Goal: Information Seeking & Learning: Learn about a topic

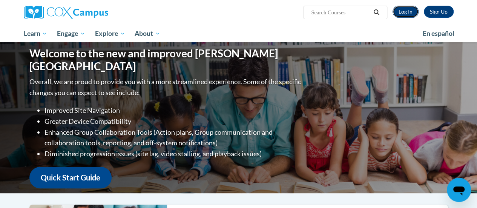
click at [405, 9] on link "Log In" at bounding box center [405, 12] width 26 height 12
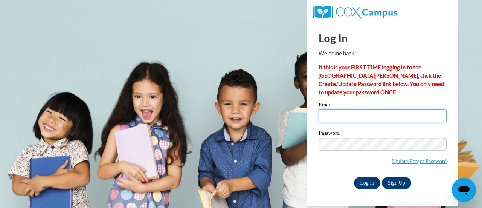
type input "hmickelson@altoona.k12.wi.us"
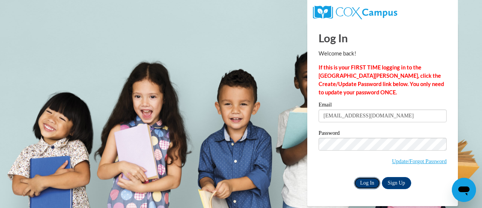
click at [369, 183] on input "Log In" at bounding box center [367, 183] width 26 height 12
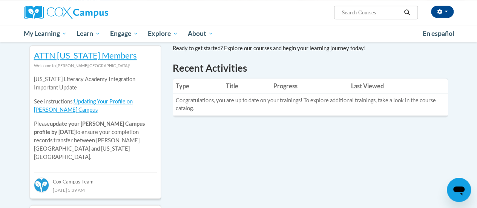
scroll to position [249, 0]
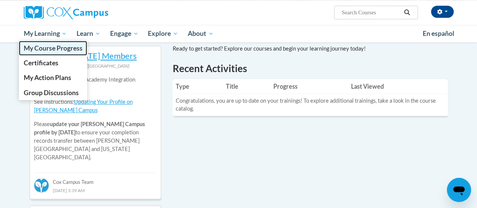
click at [63, 52] on span "My Course Progress" at bounding box center [52, 48] width 59 height 8
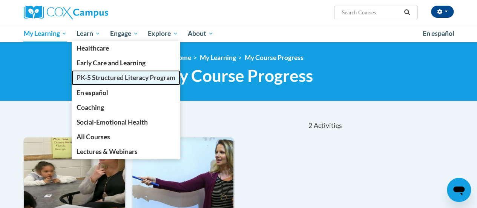
click at [98, 77] on span "PK-5 Structured Literacy Program" at bounding box center [125, 77] width 99 height 8
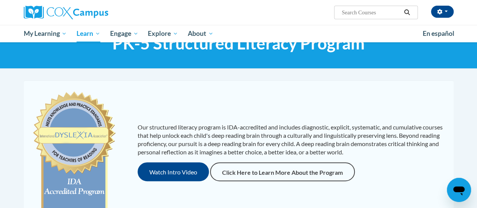
scroll to position [0, 0]
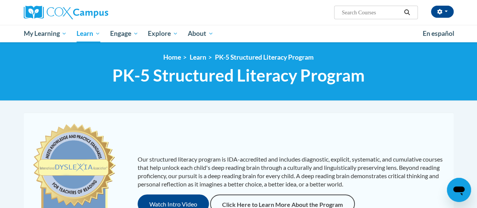
click at [362, 12] on input "Search..." at bounding box center [371, 12] width 60 height 9
type input "systematic"
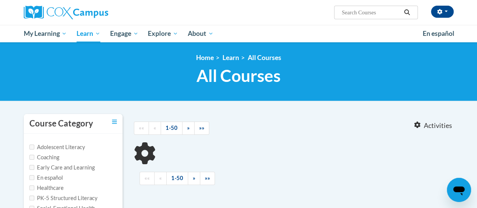
type input "systematic"
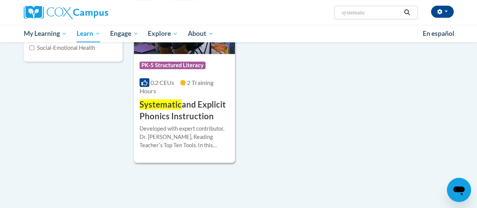
scroll to position [164, 0]
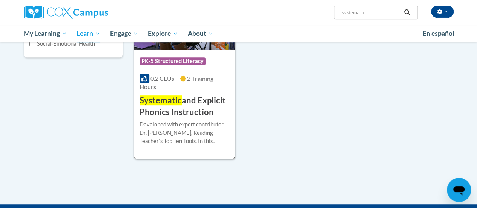
click at [175, 109] on h3 "Systematic and Explicit Phonics Instruction" at bounding box center [184, 106] width 90 height 23
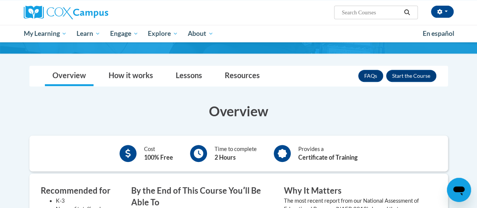
scroll to position [116, 0]
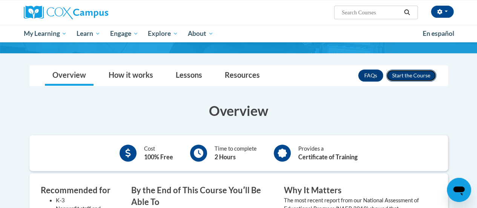
click at [415, 75] on button "Enroll" at bounding box center [411, 75] width 50 height 12
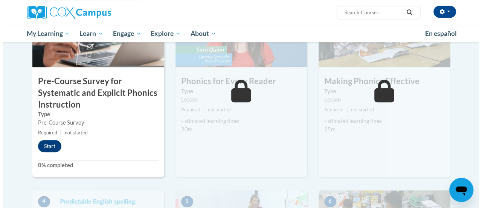
scroll to position [222, 0]
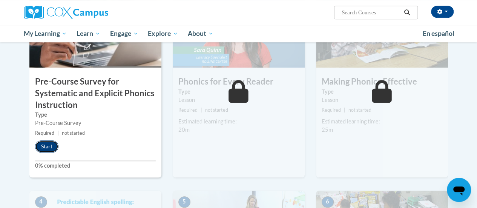
click at [50, 144] on button "Start" at bounding box center [46, 146] width 23 height 12
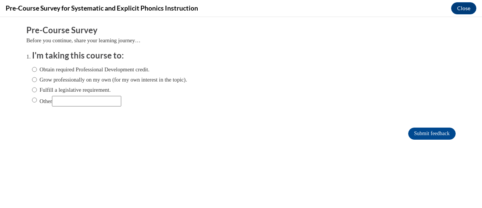
scroll to position [0, 0]
click at [45, 92] on label "Fulfill a legislative requirement." at bounding box center [71, 90] width 79 height 8
click at [37, 92] on input "Fulfill a legislative requirement." at bounding box center [34, 90] width 5 height 8
radio input "true"
click at [68, 102] on input "Other" at bounding box center [86, 101] width 69 height 11
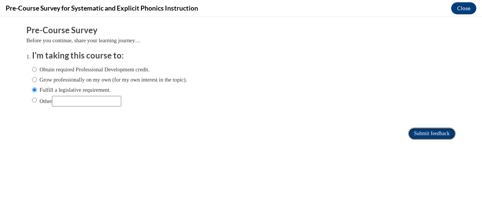
click at [435, 130] on input "Submit feedback" at bounding box center [431, 133] width 47 height 12
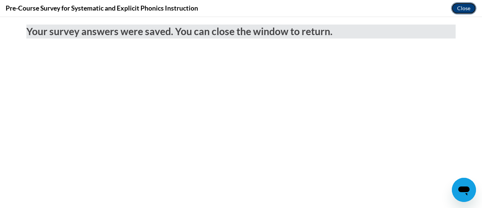
click at [466, 6] on button "Close" at bounding box center [463, 8] width 25 height 12
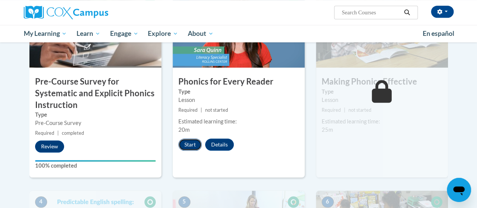
click at [191, 145] on button "Start" at bounding box center [189, 144] width 23 height 12
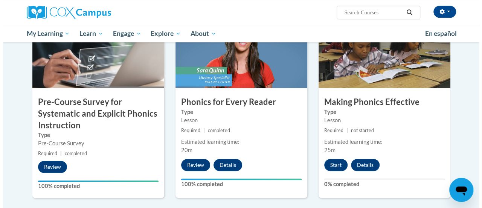
scroll to position [202, 0]
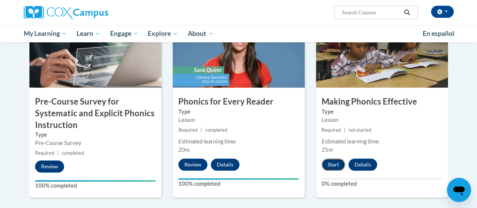
click at [335, 163] on button "Start" at bounding box center [332, 164] width 23 height 12
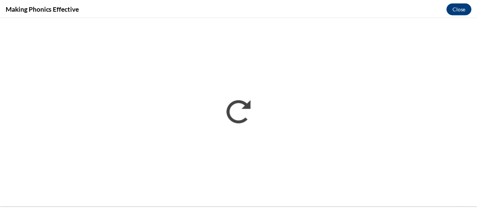
scroll to position [0, 0]
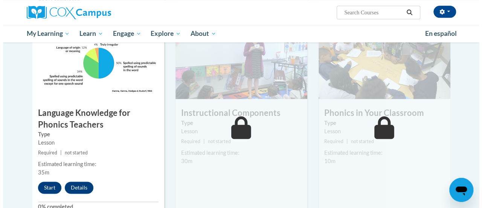
scroll to position [393, 0]
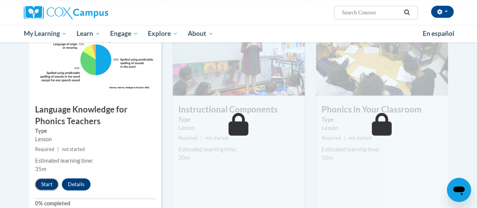
click at [46, 185] on button "Start" at bounding box center [46, 184] width 23 height 12
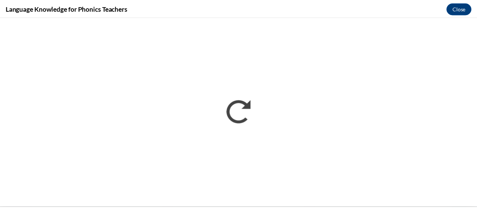
scroll to position [0, 0]
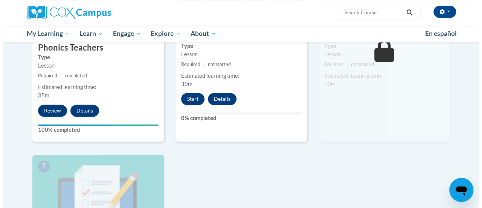
scroll to position [412, 0]
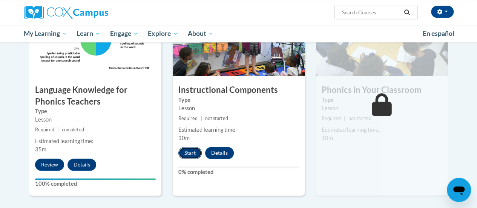
click at [192, 153] on button "Start" at bounding box center [189, 153] width 23 height 12
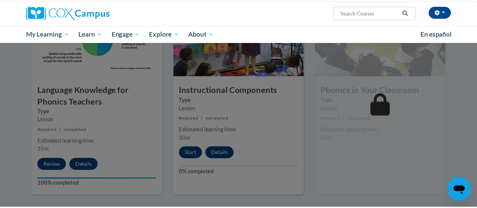
scroll to position [440, 0]
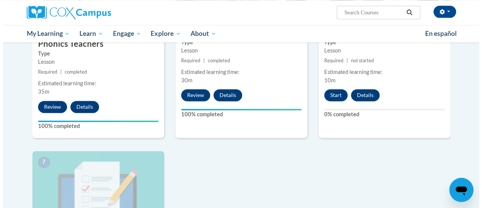
scroll to position [474, 0]
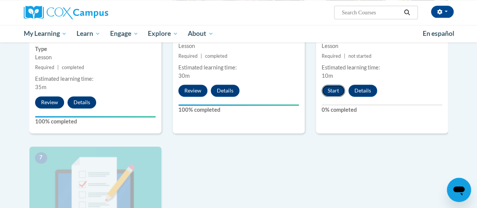
click at [333, 93] on button "Start" at bounding box center [332, 90] width 23 height 12
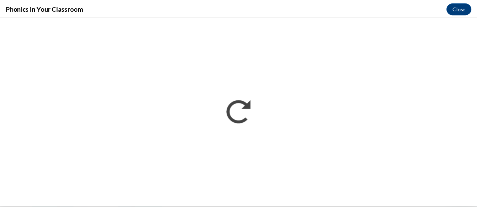
scroll to position [0, 0]
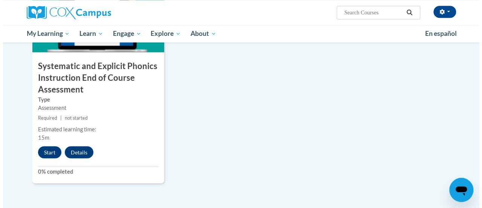
scroll to position [650, 0]
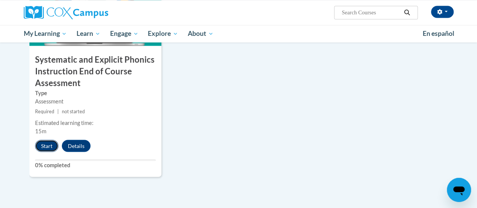
click at [44, 145] on button "Start" at bounding box center [46, 145] width 23 height 12
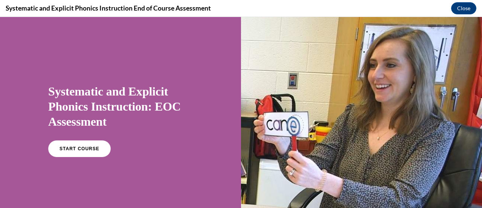
scroll to position [0, 0]
click at [80, 147] on span "START COURSE" at bounding box center [79, 149] width 42 height 6
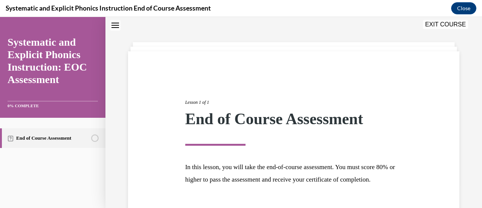
scroll to position [88, 0]
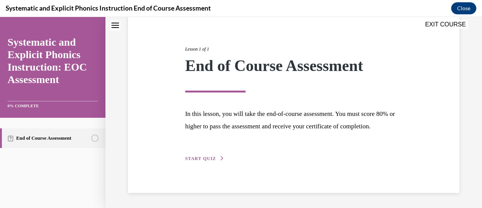
click at [214, 157] on button "START QUIZ" at bounding box center [204, 158] width 39 height 7
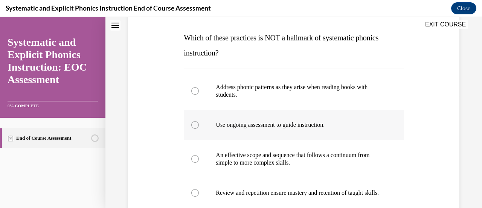
scroll to position [113, 0]
click at [248, 93] on p "Address phonic patterns as they arise when reading books with students." at bounding box center [300, 90] width 169 height 15
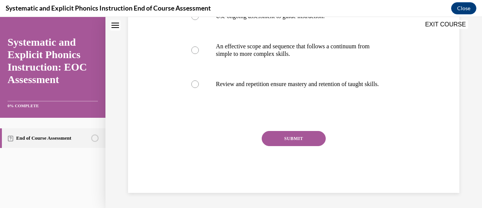
click at [277, 146] on button "SUBMIT" at bounding box center [294, 138] width 64 height 15
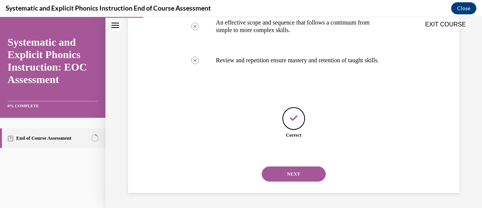
scroll to position [253, 0]
click at [288, 177] on button "NEXT" at bounding box center [294, 173] width 64 height 15
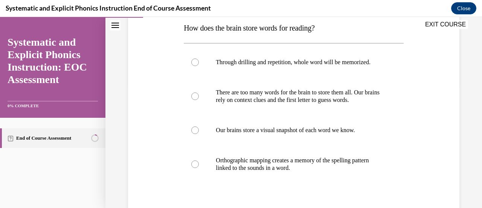
scroll to position [124, 0]
click at [242, 161] on p "Orthographic mapping creates a memory of the spelling pattern linked to the sou…" at bounding box center [300, 163] width 169 height 15
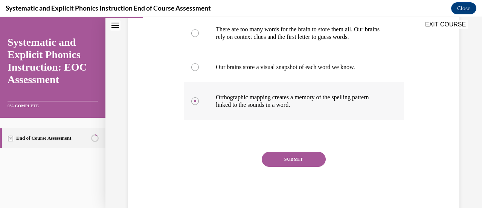
click at [308, 154] on button "SUBMIT" at bounding box center [294, 158] width 64 height 15
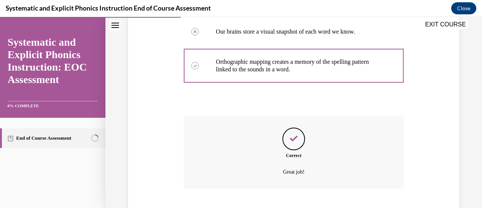
scroll to position [267, 0]
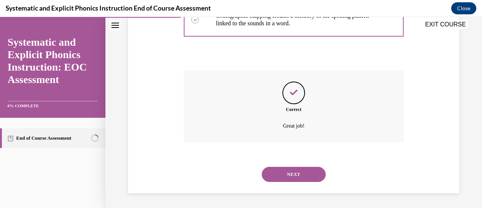
click at [298, 173] on button "NEXT" at bounding box center [294, 173] width 64 height 15
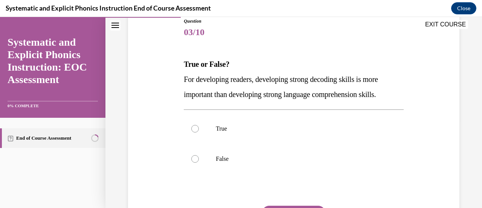
scroll to position [87, 0]
click at [216, 133] on div at bounding box center [294, 128] width 220 height 30
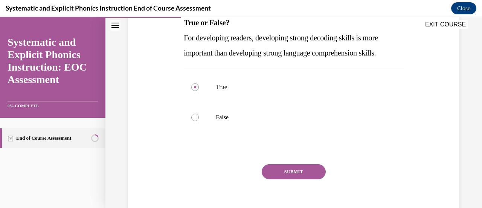
scroll to position [129, 0]
click at [251, 117] on p "False" at bounding box center [300, 117] width 169 height 8
click at [295, 165] on button "SUBMIT" at bounding box center [294, 170] width 64 height 15
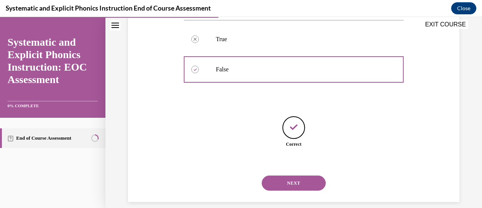
scroll to position [185, 0]
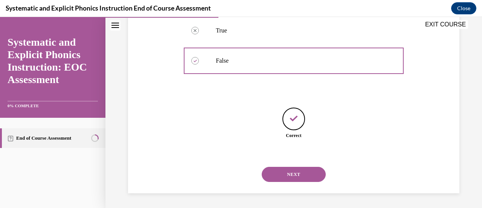
click at [291, 171] on button "NEXT" at bounding box center [294, 173] width 64 height 15
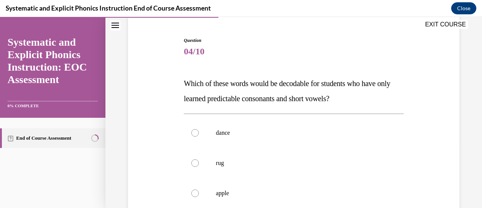
scroll to position [116, 0]
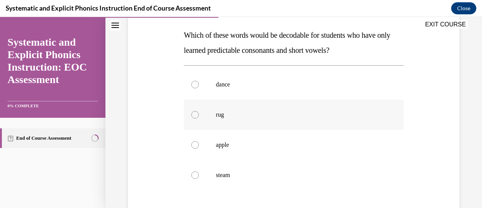
click at [292, 115] on p "rug" at bounding box center [300, 115] width 169 height 8
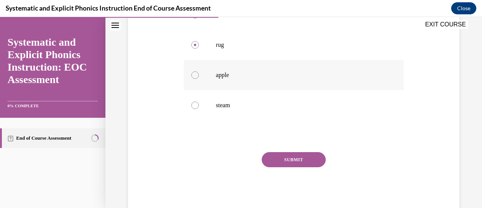
click at [306, 151] on div "Question 04/10 Which of these words would be decodable for students who have on…" at bounding box center [294, 66] width 220 height 295
click at [306, 156] on button "SUBMIT" at bounding box center [294, 159] width 64 height 15
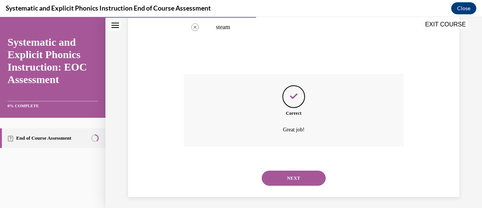
scroll to position [267, 0]
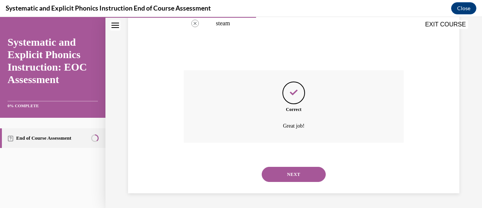
click at [298, 174] on button "NEXT" at bounding box center [294, 173] width 64 height 15
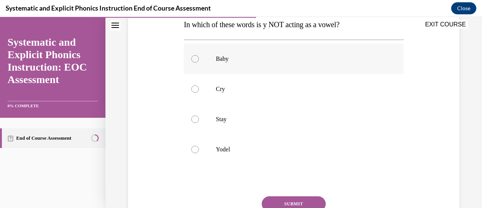
scroll to position [128, 0]
click at [261, 149] on p "Yodel" at bounding box center [300, 148] width 169 height 8
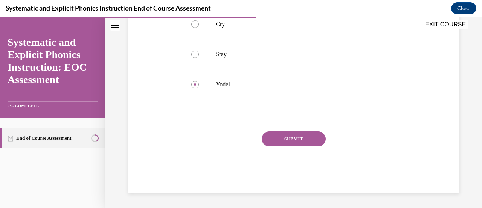
click at [282, 137] on button "SUBMIT" at bounding box center [294, 138] width 64 height 15
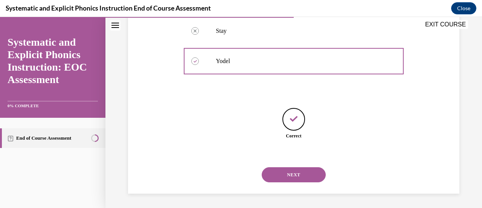
scroll to position [215, 0]
click at [292, 176] on button "NEXT" at bounding box center [294, 173] width 64 height 15
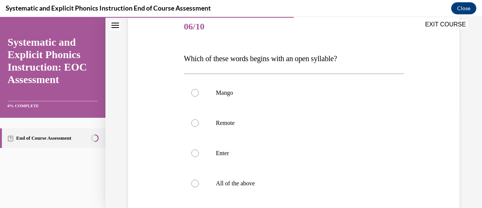
scroll to position [114, 0]
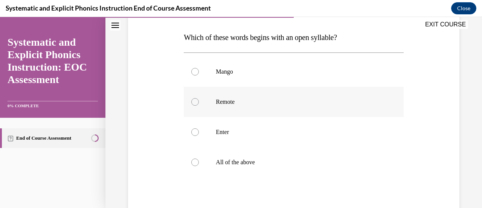
click at [282, 104] on p "Remote" at bounding box center [300, 102] width 169 height 8
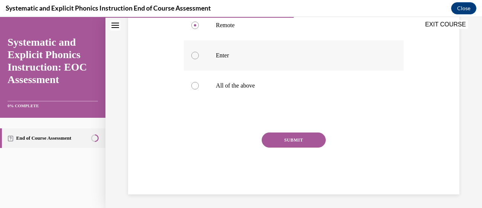
scroll to position [191, 0]
click at [291, 138] on button "SUBMIT" at bounding box center [294, 139] width 64 height 15
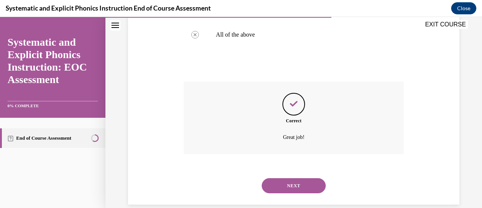
scroll to position [252, 0]
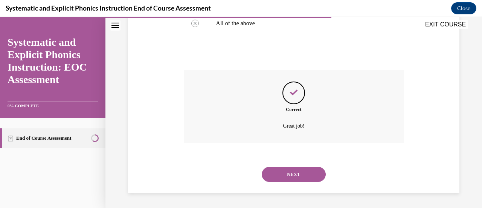
click at [295, 175] on button "NEXT" at bounding box center [294, 173] width 64 height 15
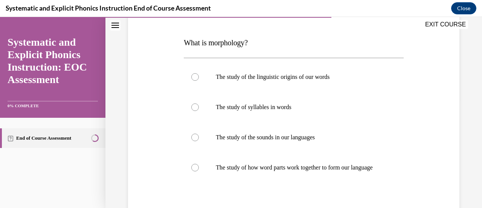
scroll to position [109, 0]
click at [243, 163] on p "The study of how word parts work together to form our language" at bounding box center [300, 167] width 169 height 8
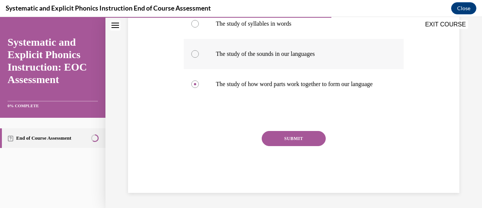
scroll to position [199, 0]
click at [306, 135] on button "SUBMIT" at bounding box center [294, 138] width 64 height 15
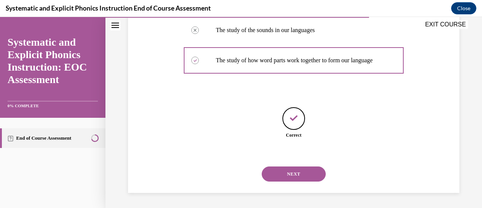
scroll to position [223, 0]
click at [298, 175] on button "NEXT" at bounding box center [294, 173] width 64 height 15
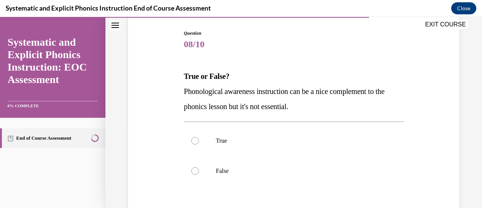
scroll to position [81, 0]
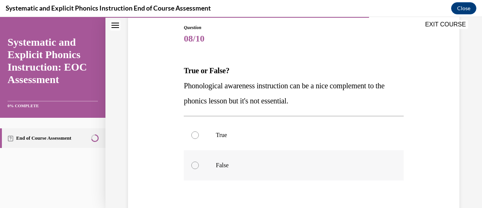
click at [272, 158] on div at bounding box center [294, 165] width 220 height 30
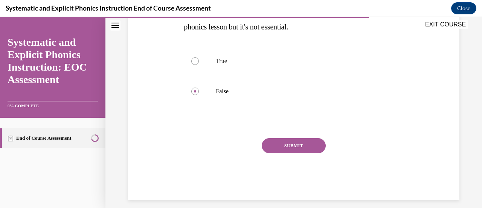
scroll to position [156, 0]
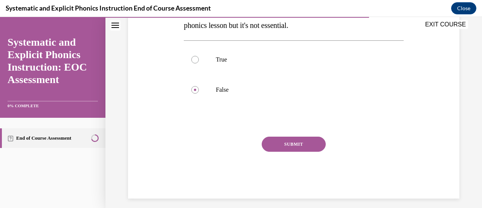
click at [304, 145] on button "SUBMIT" at bounding box center [294, 143] width 64 height 15
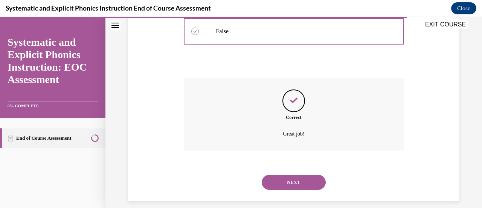
scroll to position [222, 0]
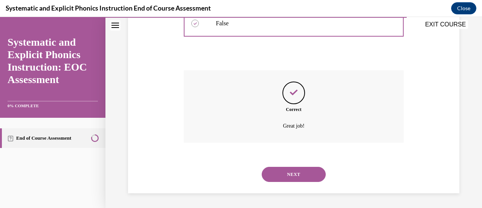
click at [279, 172] on button "NEXT" at bounding box center [294, 173] width 64 height 15
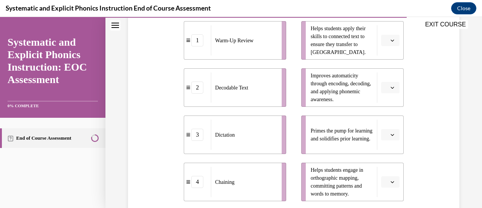
scroll to position [179, 0]
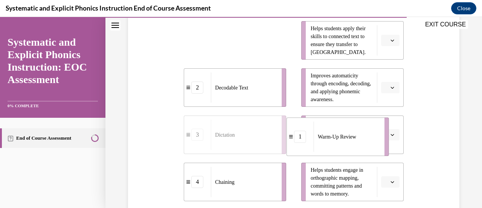
drag, startPoint x: 260, startPoint y: 38, endPoint x: 363, endPoint y: 135, distance: 142.0
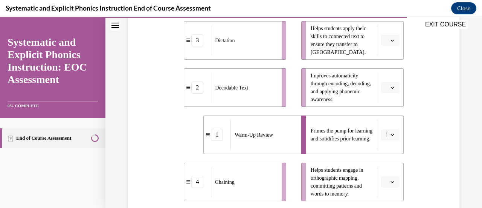
click at [270, 87] on div "Decodable Text" at bounding box center [244, 87] width 66 height 30
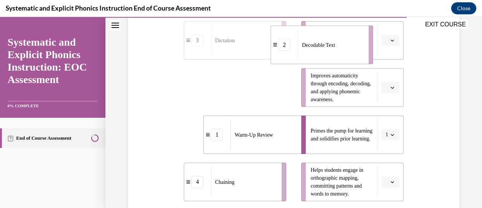
drag, startPoint x: 270, startPoint y: 87, endPoint x: 358, endPoint y: 43, distance: 99.1
click at [358, 43] on div "Decodable Text" at bounding box center [331, 45] width 66 height 30
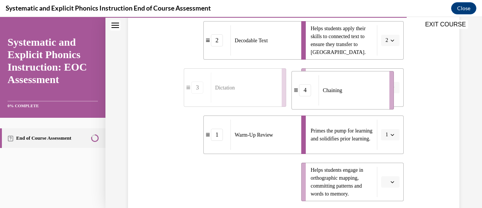
drag, startPoint x: 239, startPoint y: 189, endPoint x: 347, endPoint y: 98, distance: 141.1
click at [347, 98] on div "Chaining" at bounding box center [352, 90] width 66 height 30
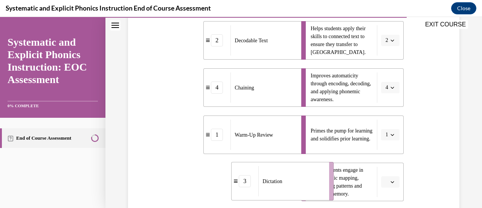
scroll to position [180, 0]
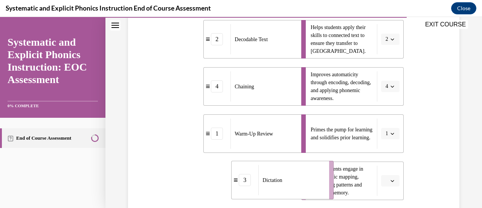
drag, startPoint x: 247, startPoint y: 187, endPoint x: 313, endPoint y: 182, distance: 65.8
click at [313, 182] on div "Dictation" at bounding box center [291, 180] width 66 height 30
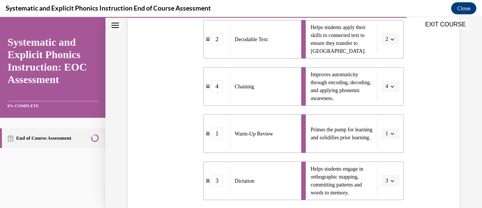
scroll to position [280, 0]
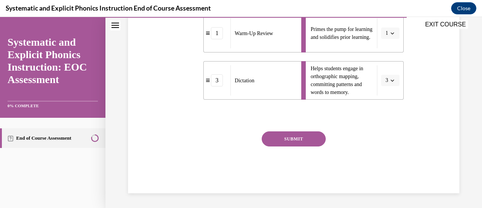
click at [288, 139] on button "SUBMIT" at bounding box center [294, 138] width 64 height 15
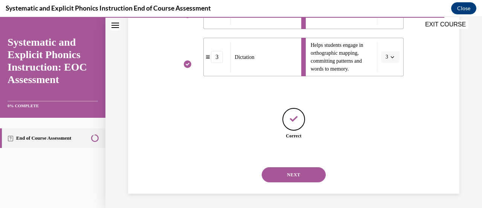
scroll to position [304, 0]
click at [295, 174] on button "NEXT" at bounding box center [294, 173] width 64 height 15
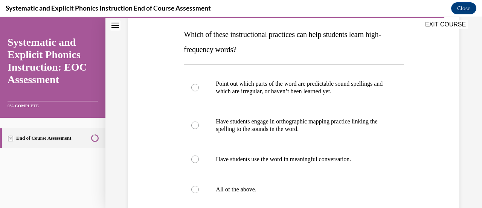
scroll to position [127, 0]
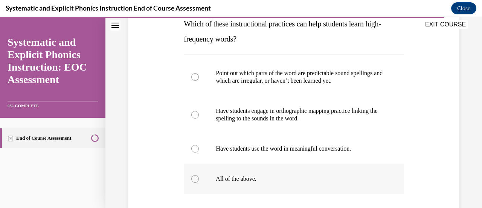
click at [193, 180] on div at bounding box center [195, 179] width 8 height 8
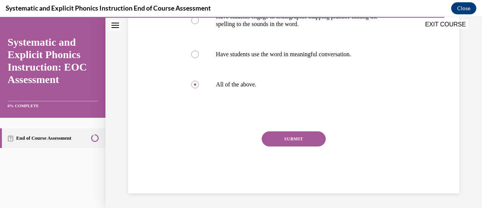
click at [295, 142] on button "SUBMIT" at bounding box center [294, 138] width 64 height 15
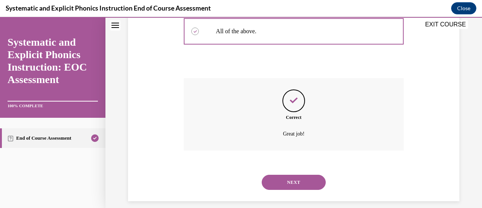
scroll to position [283, 0]
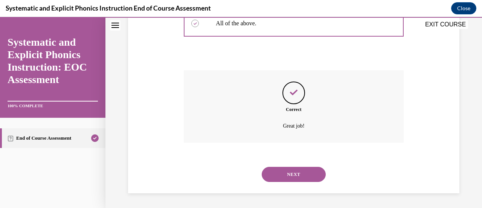
click at [294, 171] on button "NEXT" at bounding box center [294, 173] width 64 height 15
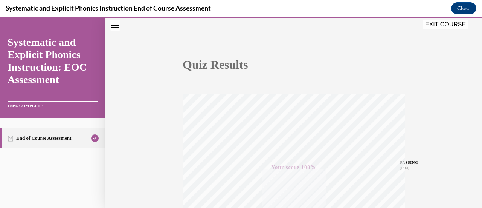
scroll to position [47, 0]
click at [435, 25] on button "EXIT COURSE" at bounding box center [445, 24] width 45 height 9
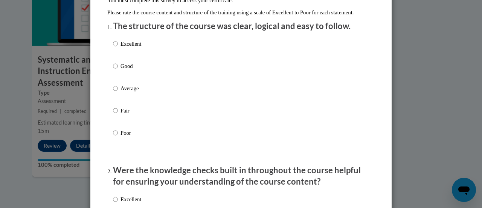
scroll to position [89, 0]
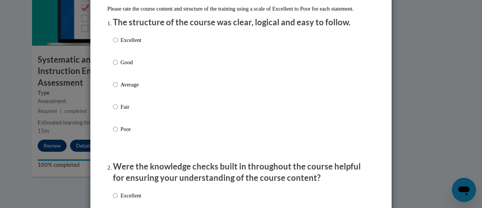
click at [123, 44] on p "Excellent" at bounding box center [131, 40] width 21 height 8
click at [118, 44] on input "Excellent" at bounding box center [115, 40] width 5 height 8
radio input "true"
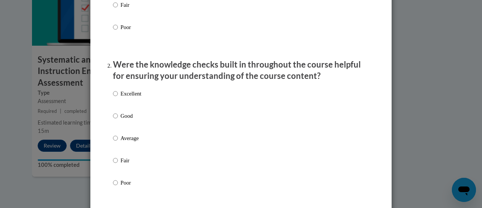
scroll to position [212, 0]
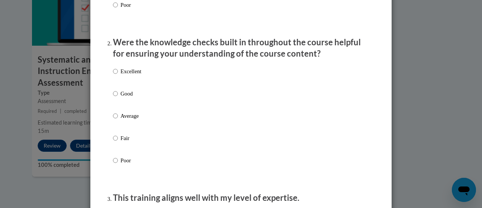
click at [128, 75] on p "Excellent" at bounding box center [131, 71] width 21 height 8
click at [118, 75] on input "Excellent" at bounding box center [115, 71] width 5 height 8
radio input "true"
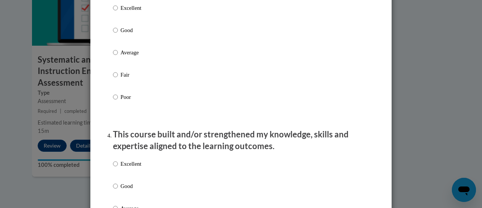
scroll to position [424, 0]
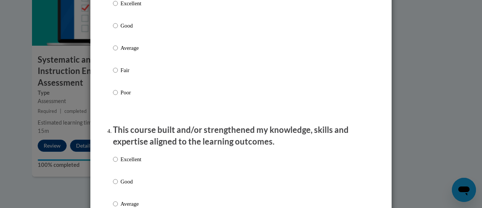
click at [125, 39] on label "Good" at bounding box center [127, 31] width 28 height 20
click at [118, 30] on input "Good" at bounding box center [115, 25] width 5 height 8
radio input "true"
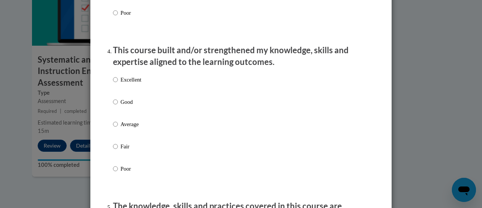
scroll to position [504, 0]
click at [124, 106] on p "Good" at bounding box center [131, 102] width 21 height 8
click at [118, 106] on input "Good" at bounding box center [115, 102] width 5 height 8
radio input "true"
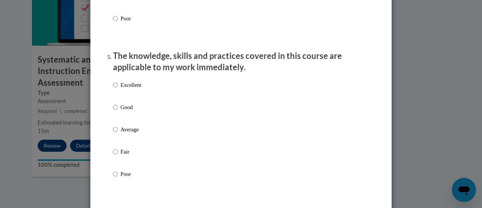
scroll to position [655, 0]
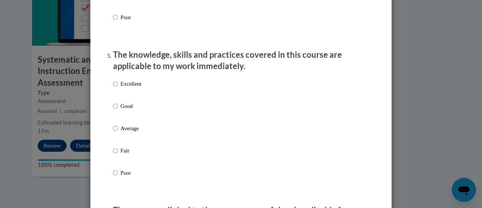
click at [135, 110] on p "Good" at bounding box center [131, 106] width 21 height 8
click at [118, 110] on input "Good" at bounding box center [115, 106] width 5 height 8
radio input "true"
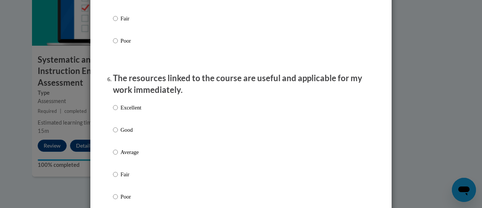
scroll to position [789, 0]
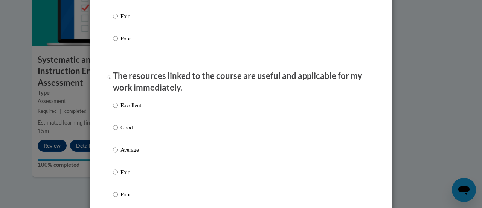
click at [140, 112] on div "Excellent Good Average Fair Poor" at bounding box center [241, 158] width 256 height 123
click at [125, 144] on label "Good" at bounding box center [127, 133] width 28 height 20
click at [118, 131] on input "Good" at bounding box center [115, 127] width 5 height 8
radio input "true"
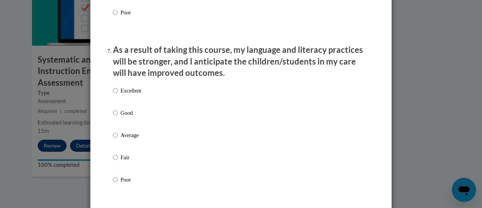
scroll to position [973, 0]
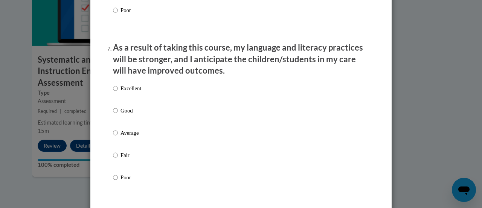
click at [126, 115] on p "Good" at bounding box center [131, 110] width 21 height 8
click at [118, 115] on input "Good" at bounding box center [115, 110] width 5 height 8
radio input "true"
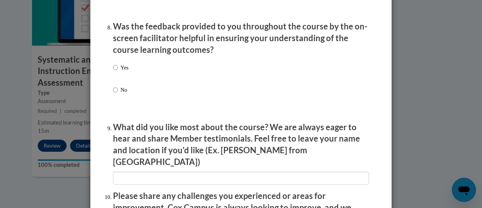
scroll to position [1162, 0]
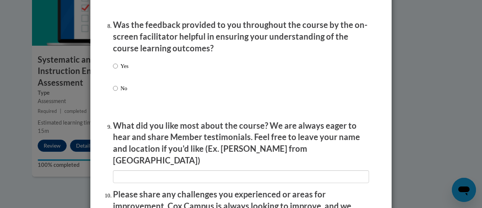
click at [117, 74] on label "Yes" at bounding box center [120, 72] width 15 height 20
click at [117, 70] on input "Yes" at bounding box center [115, 66] width 5 height 8
radio input "true"
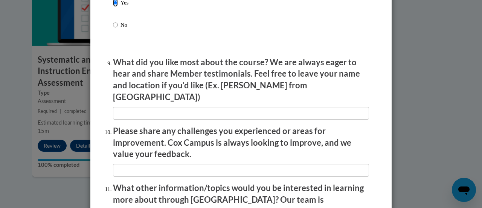
scroll to position [1359, 0]
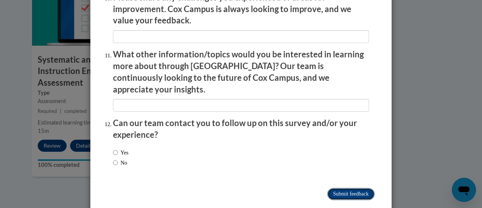
click at [358, 188] on input "Submit feedback" at bounding box center [350, 194] width 47 height 12
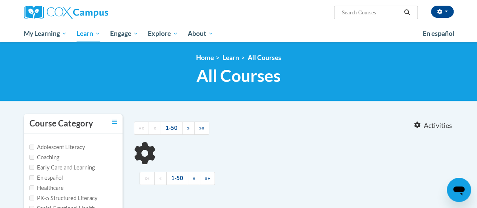
type input "reading fluency"
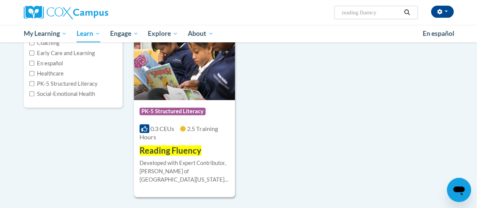
scroll to position [115, 0]
click at [210, 145] on div "Course Category: PK-5 Structured Literacy 0.3 CEUs 2.5 Training Hours COURSE Re…" at bounding box center [184, 127] width 101 height 57
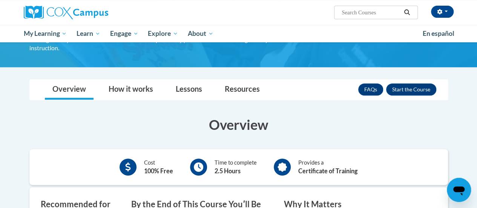
scroll to position [92, 0]
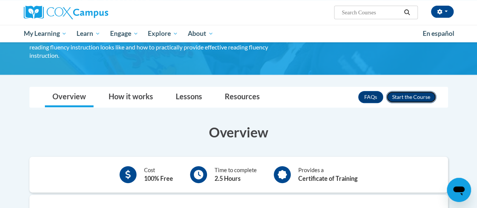
click at [419, 91] on button "Enroll" at bounding box center [411, 97] width 50 height 12
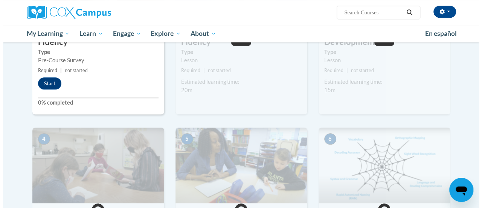
scroll to position [189, 0]
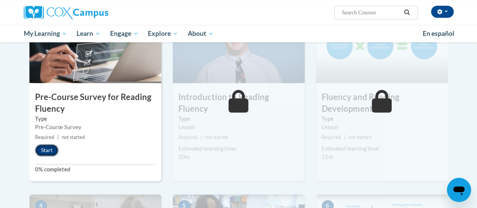
click at [44, 151] on button "Start" at bounding box center [46, 150] width 23 height 12
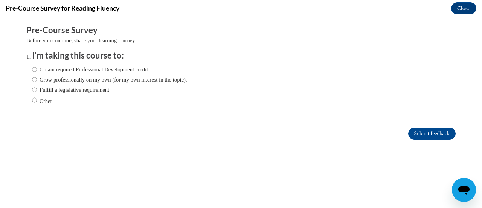
scroll to position [0, 0]
click at [39, 89] on label "Fulfill a legislative requirement." at bounding box center [71, 90] width 79 height 8
click at [37, 89] on input "Fulfill a legislative requirement." at bounding box center [34, 90] width 5 height 8
radio input "true"
click at [424, 136] on input "Submit feedback" at bounding box center [431, 133] width 47 height 12
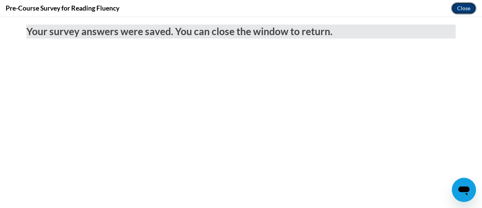
click at [454, 9] on button "Close" at bounding box center [463, 8] width 25 height 12
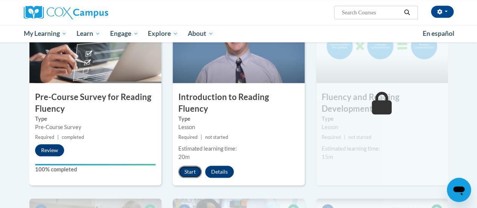
click at [183, 165] on button "Start" at bounding box center [189, 171] width 23 height 12
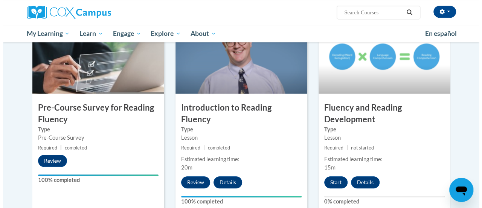
scroll to position [206, 0]
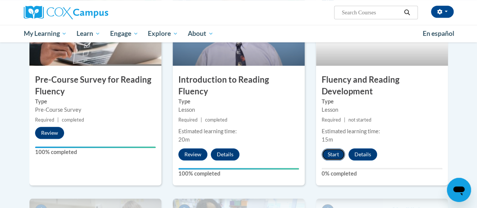
click at [331, 156] on button "Start" at bounding box center [332, 154] width 23 height 12
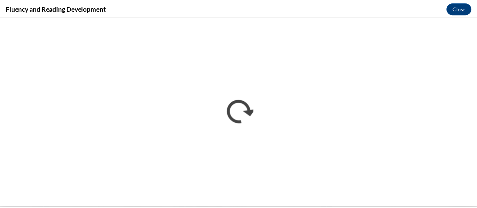
scroll to position [0, 0]
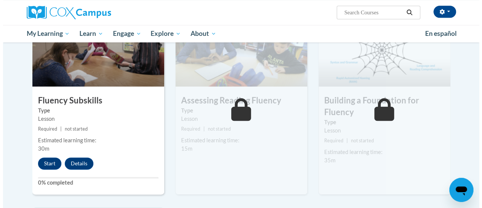
scroll to position [399, 0]
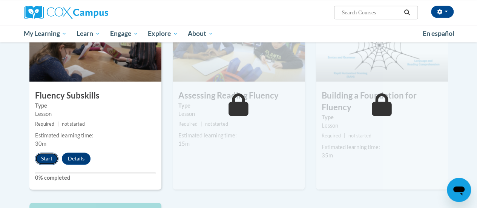
click at [46, 155] on button "Start" at bounding box center [46, 158] width 23 height 12
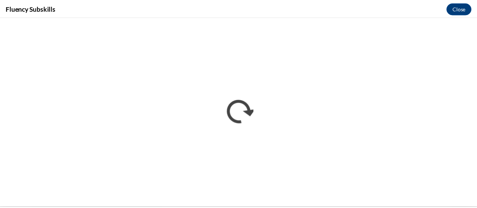
scroll to position [0, 0]
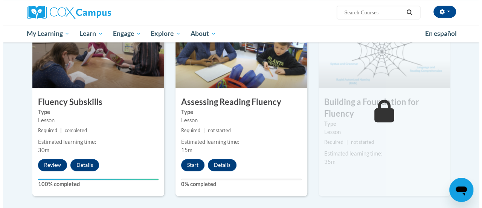
scroll to position [389, 0]
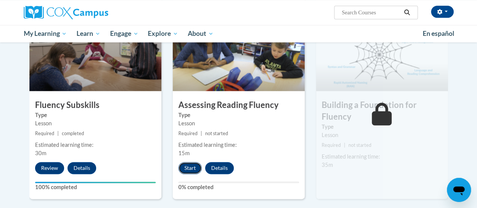
click at [190, 166] on button "Start" at bounding box center [189, 168] width 23 height 12
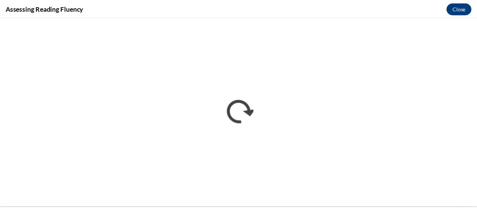
scroll to position [0, 0]
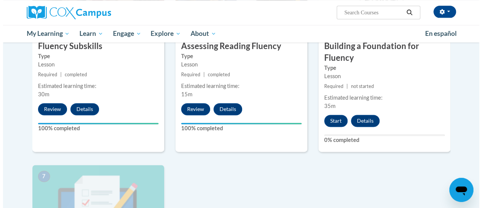
scroll to position [449, 0]
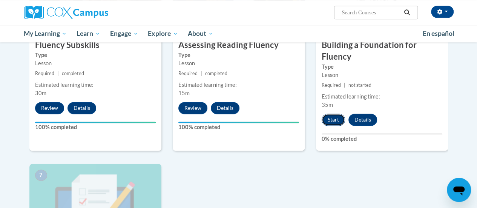
click at [331, 121] on button "Start" at bounding box center [332, 119] width 23 height 12
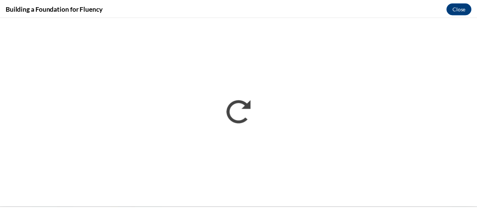
scroll to position [0, 0]
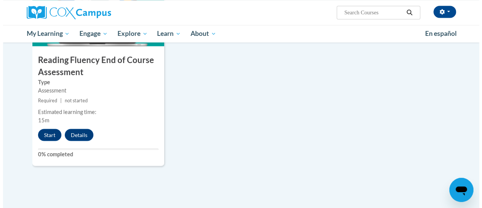
scroll to position [643, 0]
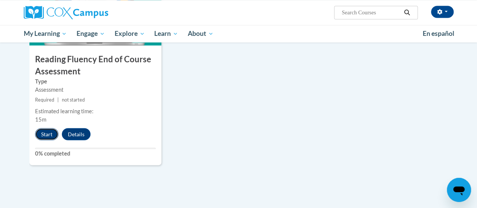
click at [44, 132] on button "Start" at bounding box center [46, 134] width 23 height 12
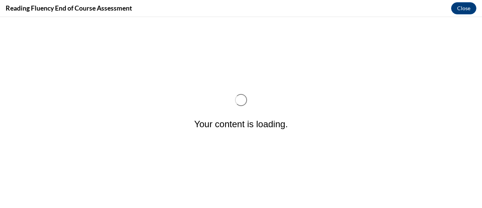
scroll to position [0, 0]
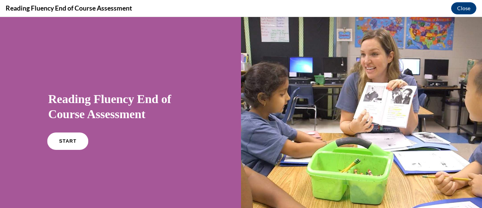
click at [69, 139] on span "START" at bounding box center [67, 141] width 17 height 6
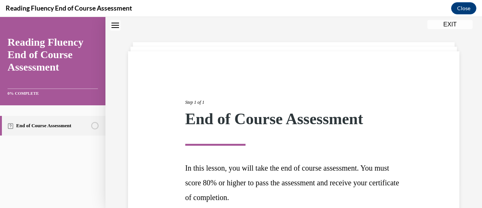
scroll to position [95, 0]
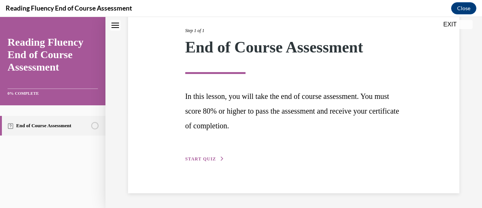
click at [213, 157] on span "START QUIZ" at bounding box center [200, 158] width 31 height 5
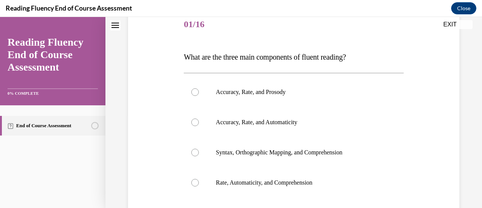
scroll to position [84, 0]
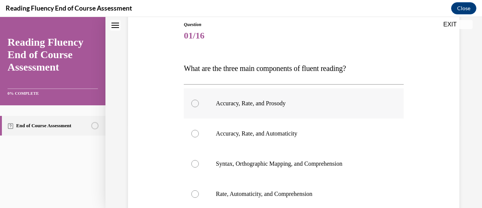
click at [245, 105] on p "Accuracy, Rate, and Prosody" at bounding box center [300, 103] width 169 height 8
click at [199, 105] on input "Accuracy, Rate, and Prosody" at bounding box center [195, 103] width 8 height 8
radio input "true"
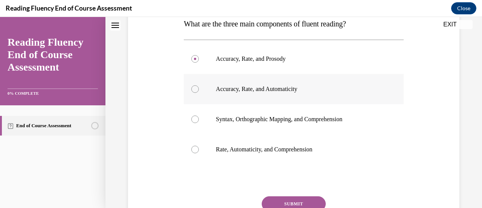
scroll to position [129, 0]
click at [292, 200] on button "SUBMIT" at bounding box center [294, 202] width 64 height 15
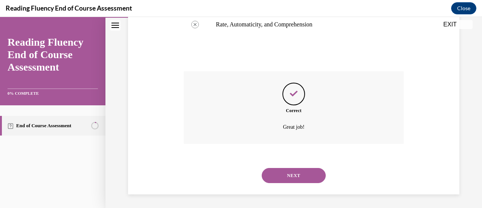
scroll to position [254, 0]
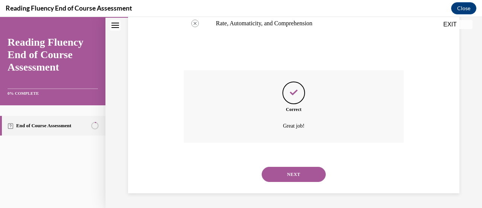
click at [287, 175] on button "NEXT" at bounding box center [294, 173] width 64 height 15
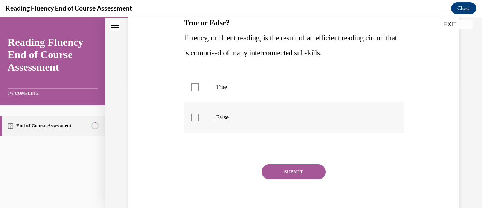
scroll to position [128, 0]
click at [236, 88] on p "True" at bounding box center [300, 88] width 169 height 8
click at [199, 88] on input "True" at bounding box center [195, 88] width 8 height 8
checkbox input "true"
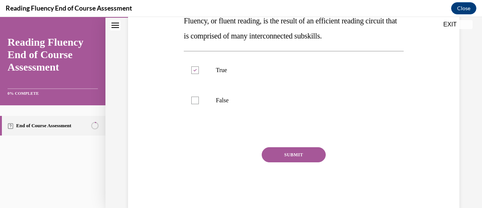
click at [283, 155] on button "SUBMIT" at bounding box center [294, 154] width 64 height 15
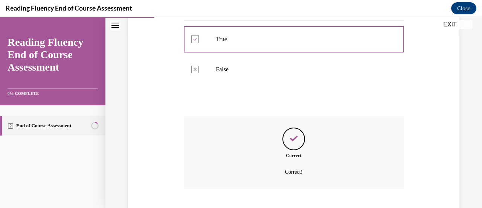
scroll to position [222, 0]
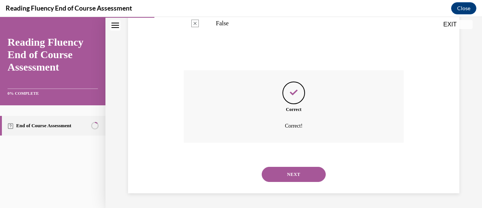
click at [286, 170] on button "NEXT" at bounding box center [294, 173] width 64 height 15
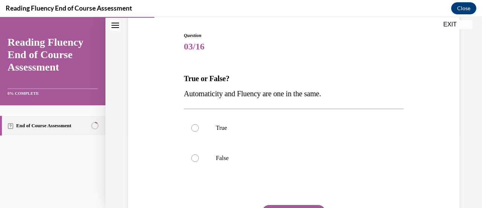
scroll to position [86, 0]
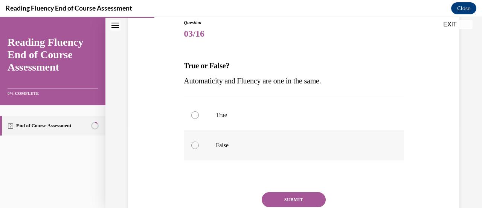
click at [221, 144] on p "False" at bounding box center [300, 145] width 169 height 8
click at [199, 144] on input "False" at bounding box center [195, 145] width 8 height 8
radio input "true"
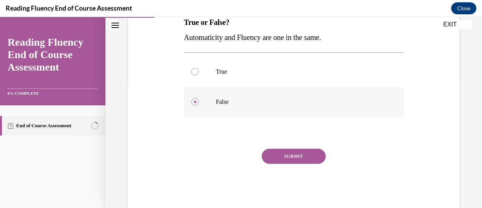
scroll to position [129, 0]
click at [280, 156] on button "SUBMIT" at bounding box center [294, 155] width 64 height 15
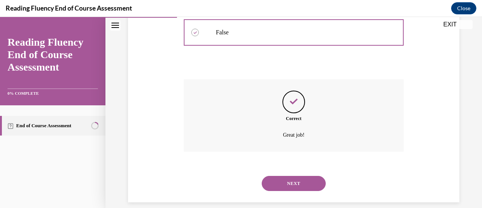
scroll to position [207, 0]
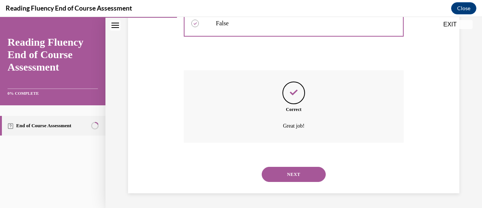
click at [290, 171] on button "NEXT" at bounding box center [294, 173] width 64 height 15
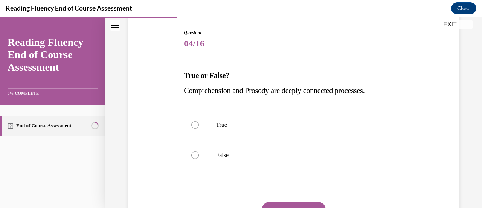
scroll to position [76, 0]
click at [231, 161] on label "False" at bounding box center [294, 154] width 220 height 30
click at [199, 158] on input "False" at bounding box center [195, 155] width 8 height 8
radio input "true"
click at [293, 205] on button "SUBMIT" at bounding box center [294, 208] width 64 height 15
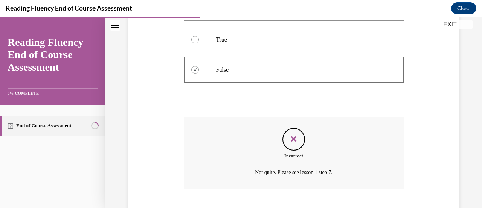
scroll to position [160, 0]
click at [223, 43] on p "True" at bounding box center [300, 40] width 169 height 8
click at [194, 40] on div at bounding box center [195, 40] width 8 height 8
click at [295, 135] on icon "Feedback" at bounding box center [293, 138] width 11 height 11
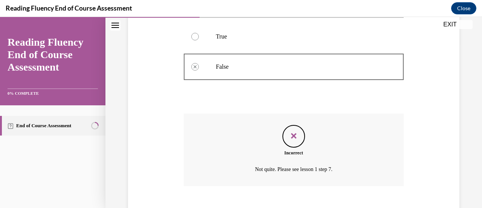
scroll to position [207, 0]
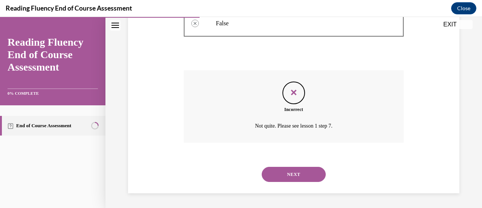
click at [287, 170] on button "NEXT" at bounding box center [294, 173] width 64 height 15
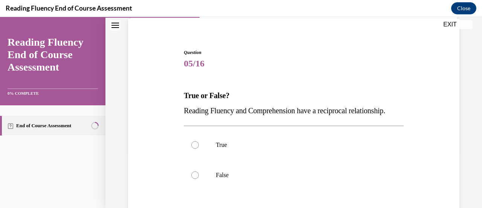
scroll to position [115, 0]
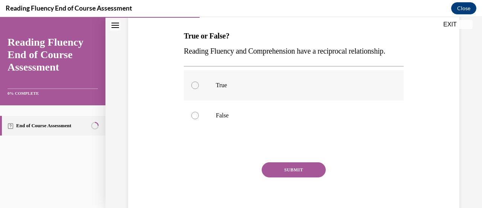
click at [216, 89] on p "True" at bounding box center [300, 85] width 169 height 8
click at [199, 89] on input "True" at bounding box center [195, 85] width 8 height 8
radio input "true"
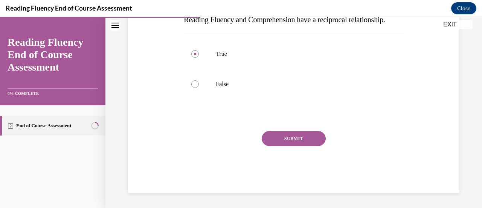
click at [292, 134] on button "SUBMIT" at bounding box center [294, 138] width 64 height 15
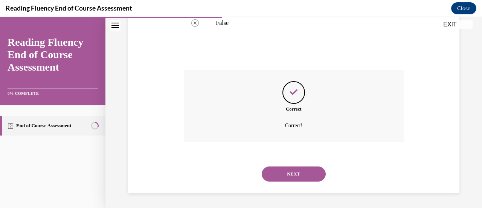
scroll to position [222, 0]
click at [289, 174] on button "NEXT" at bounding box center [294, 173] width 64 height 15
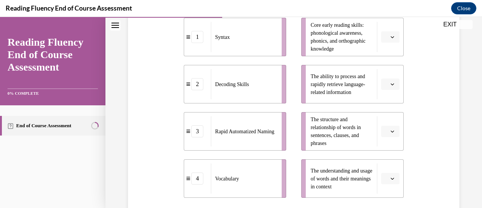
scroll to position [183, 0]
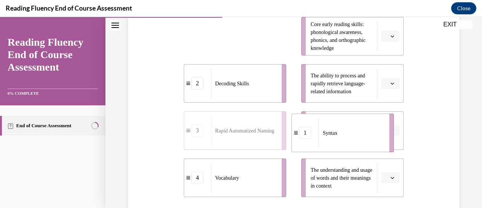
drag, startPoint x: 249, startPoint y: 37, endPoint x: 356, endPoint y: 134, distance: 144.6
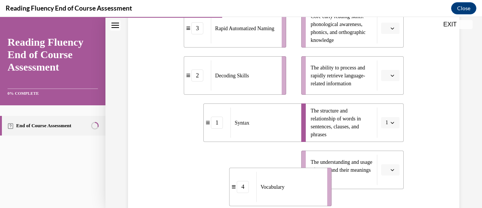
scroll to position [196, 0]
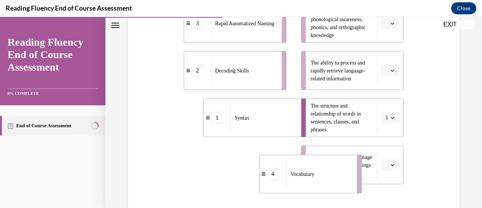
drag, startPoint x: 247, startPoint y: 188, endPoint x: 320, endPoint y: 170, distance: 75.0
click at [320, 170] on div "Vocabulary" at bounding box center [319, 174] width 66 height 30
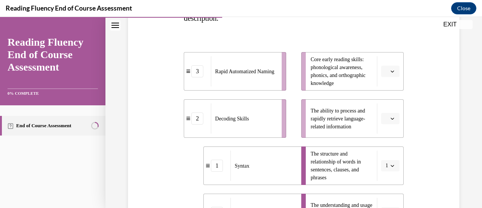
scroll to position [146, 0]
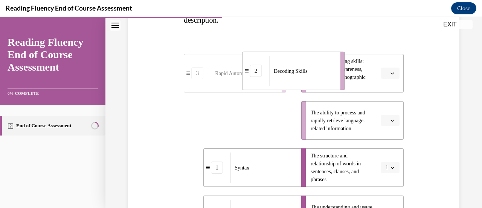
drag, startPoint x: 261, startPoint y: 121, endPoint x: 321, endPoint y: 68, distance: 80.9
click at [321, 68] on div "Decoding Skills" at bounding box center [303, 71] width 66 height 30
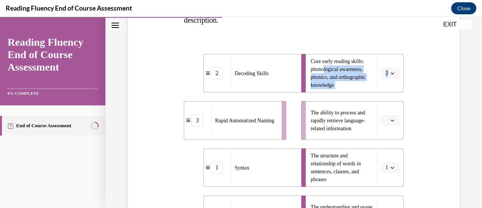
drag, startPoint x: 321, startPoint y: 68, endPoint x: 388, endPoint y: 84, distance: 68.7
click at [388, 84] on li "Core early reading skills: phonological awareness, phonics, and orthographic kn…" at bounding box center [352, 73] width 102 height 38
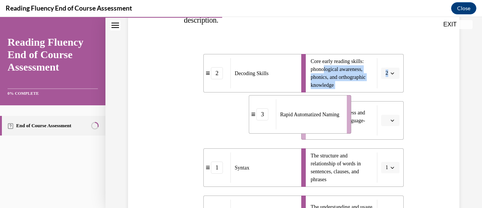
drag, startPoint x: 270, startPoint y: 121, endPoint x: 335, endPoint y: 115, distance: 65.5
click at [335, 115] on span "Rapid Automatized Naming" at bounding box center [309, 114] width 59 height 8
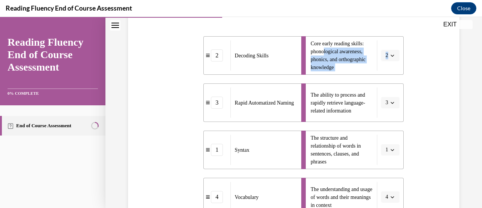
scroll to position [162, 0]
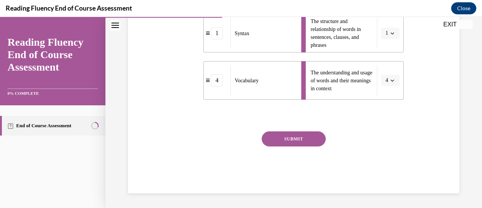
click at [273, 140] on button "SUBMIT" at bounding box center [294, 138] width 64 height 15
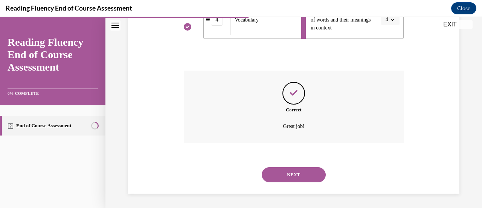
scroll to position [341, 0]
click at [280, 171] on button "NEXT" at bounding box center [294, 173] width 64 height 15
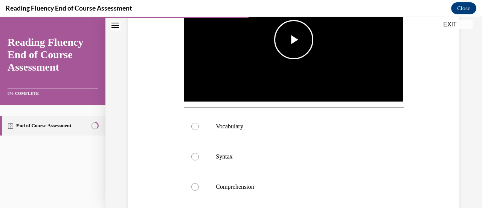
scroll to position [236, 0]
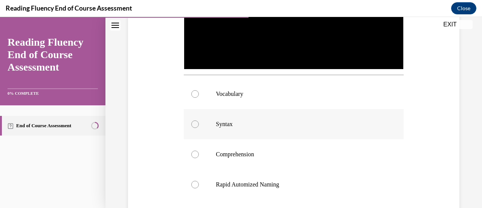
click at [240, 120] on p "Syntax" at bounding box center [300, 124] width 169 height 8
click at [199, 120] on input "Syntax" at bounding box center [195, 124] width 8 height 8
radio input "true"
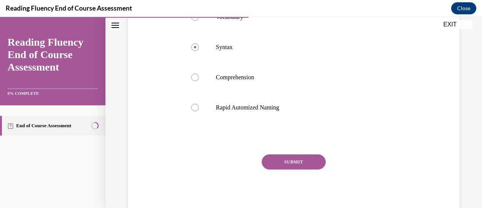
click at [280, 162] on button "SUBMIT" at bounding box center [294, 161] width 64 height 15
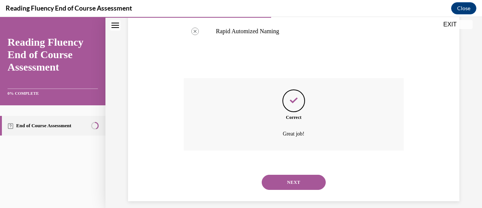
scroll to position [394, 0]
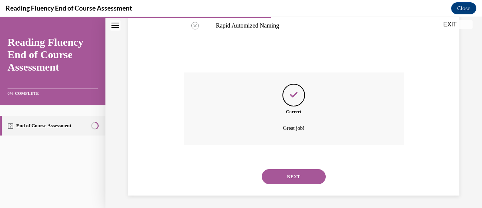
click at [298, 169] on button "NEXT" at bounding box center [294, 176] width 64 height 15
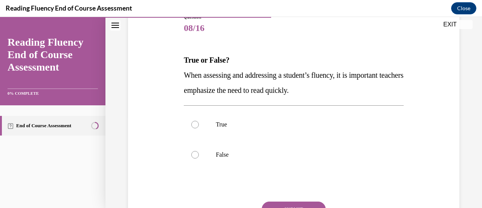
scroll to position [91, 0]
click at [252, 118] on label "True" at bounding box center [294, 125] width 220 height 30
click at [199, 121] on input "True" at bounding box center [195, 125] width 8 height 8
radio input "true"
click at [234, 163] on label "False" at bounding box center [294, 155] width 220 height 30
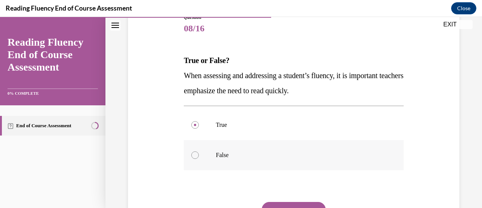
click at [199, 159] on input "False" at bounding box center [195, 155] width 8 height 8
radio input "true"
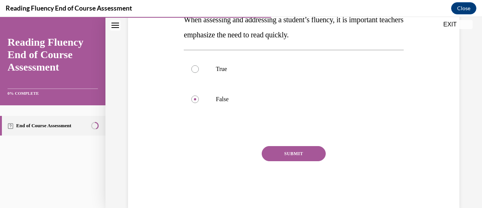
click at [298, 153] on button "SUBMIT" at bounding box center [294, 153] width 64 height 15
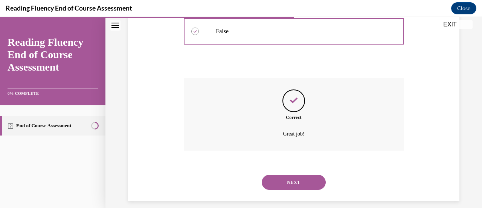
scroll to position [222, 0]
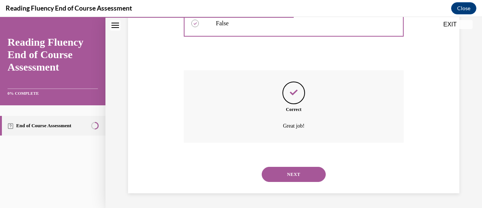
click at [295, 172] on button "NEXT" at bounding box center [294, 173] width 64 height 15
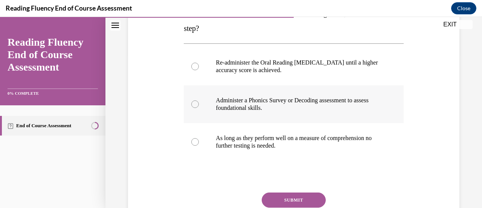
scroll to position [153, 0]
click at [278, 104] on p "Administer a Phonics Survey or Decoding assessment to assess foundational skill…" at bounding box center [300, 103] width 169 height 15
click at [199, 104] on input "Administer a Phonics Survey or Decoding assessment to assess foundational skill…" at bounding box center [195, 104] width 8 height 8
radio input "true"
drag, startPoint x: 296, startPoint y: 196, endPoint x: 276, endPoint y: 199, distance: 20.2
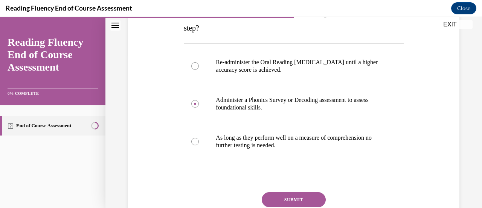
click at [276, 199] on button "SUBMIT" at bounding box center [294, 199] width 64 height 15
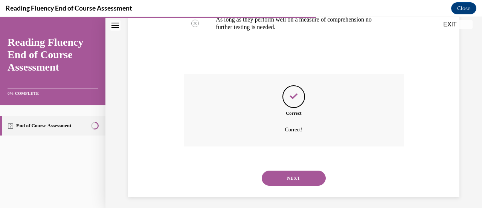
scroll to position [275, 0]
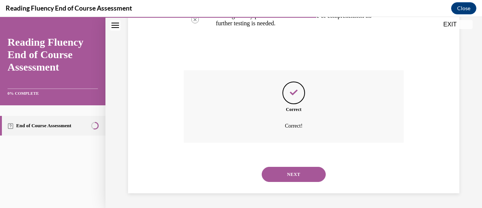
click at [293, 170] on button "NEXT" at bounding box center [294, 173] width 64 height 15
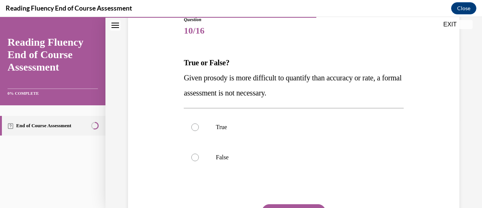
scroll to position [87, 0]
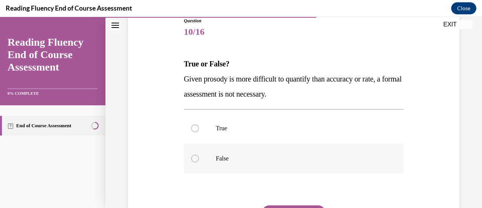
click at [239, 162] on label "False" at bounding box center [294, 158] width 220 height 30
click at [199, 162] on input "False" at bounding box center [195, 158] width 8 height 8
radio input "true"
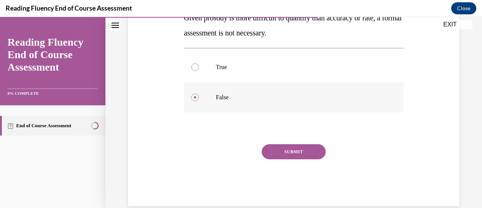
scroll to position [150, 0]
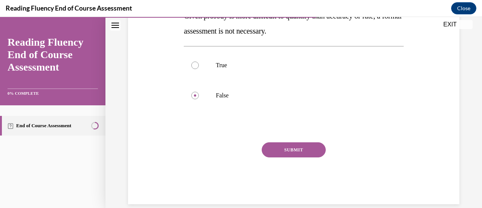
click at [301, 149] on button "SUBMIT" at bounding box center [294, 149] width 64 height 15
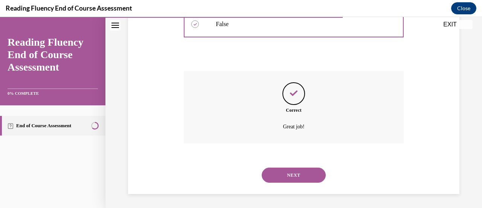
scroll to position [222, 0]
click at [273, 174] on button "NEXT" at bounding box center [294, 173] width 64 height 15
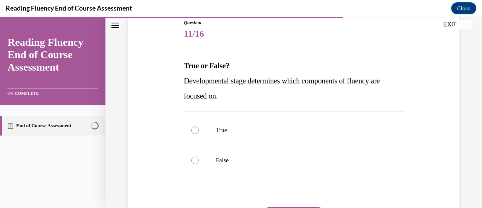
scroll to position [86, 0]
click at [243, 157] on p "False" at bounding box center [300, 160] width 169 height 8
click at [199, 157] on input "False" at bounding box center [195, 160] width 8 height 8
radio input "true"
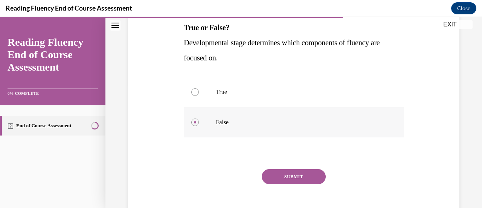
scroll to position [124, 0]
click at [262, 91] on p "True" at bounding box center [300, 92] width 169 height 8
click at [199, 91] on input "True" at bounding box center [195, 92] width 8 height 8
radio input "true"
click at [316, 175] on button "SUBMIT" at bounding box center [294, 175] width 64 height 15
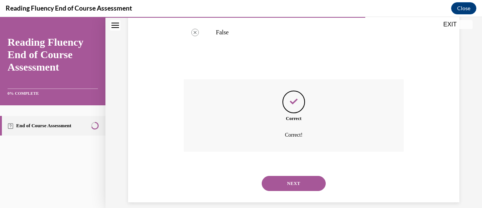
scroll to position [222, 0]
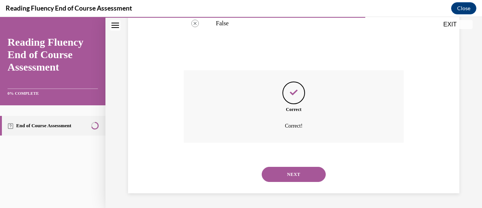
click at [291, 174] on button "NEXT" at bounding box center [294, 173] width 64 height 15
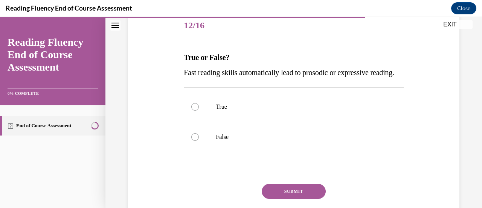
scroll to position [94, 0]
click at [253, 140] on p "False" at bounding box center [300, 137] width 169 height 8
click at [199, 140] on input "False" at bounding box center [195, 137] width 8 height 8
radio input "true"
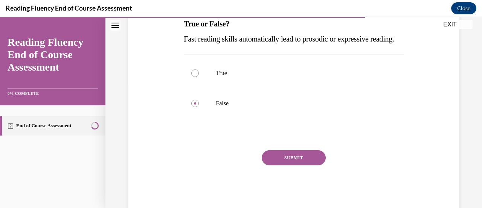
click at [279, 165] on button "SUBMIT" at bounding box center [294, 157] width 64 height 15
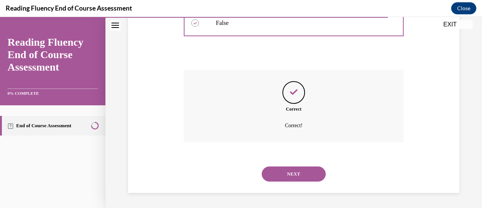
scroll to position [222, 0]
click at [289, 172] on button "NEXT" at bounding box center [294, 173] width 64 height 15
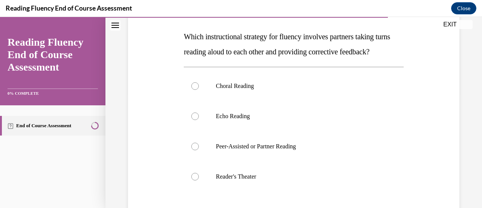
scroll to position [150, 0]
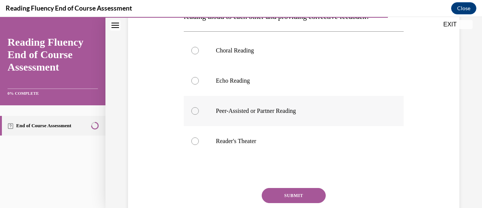
click at [276, 126] on label "Peer-Assisted or Partner Reading" at bounding box center [294, 111] width 220 height 30
click at [199, 115] on input "Peer-Assisted or Partner Reading" at bounding box center [195, 111] width 8 height 8
radio input "true"
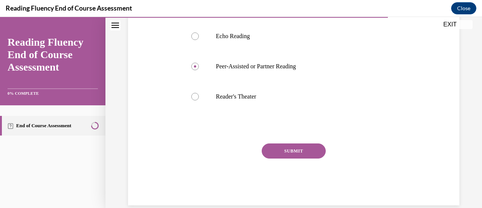
click at [286, 158] on button "SUBMIT" at bounding box center [294, 150] width 64 height 15
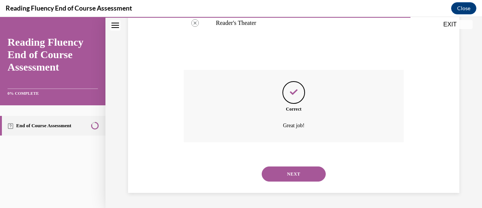
scroll to position [283, 0]
click at [298, 171] on button "NEXT" at bounding box center [294, 173] width 64 height 15
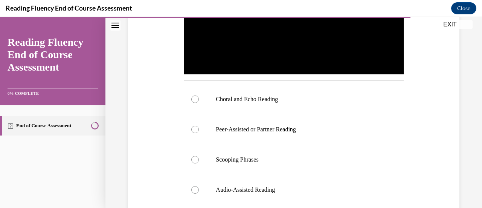
scroll to position [231, 0]
click at [253, 95] on p "Choral and Echo Reading" at bounding box center [300, 99] width 169 height 8
click at [199, 95] on input "Choral and Echo Reading" at bounding box center [195, 99] width 8 height 8
radio input "true"
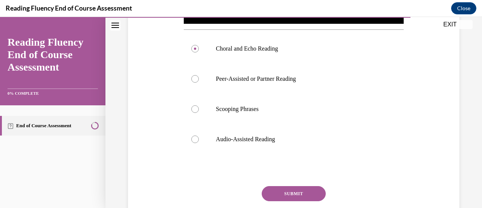
click at [283, 189] on button "SUBMIT" at bounding box center [294, 193] width 64 height 15
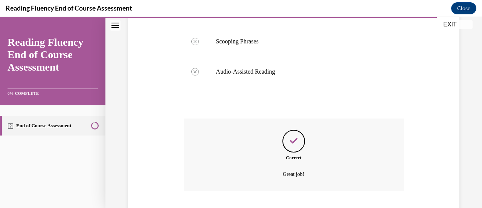
scroll to position [394, 0]
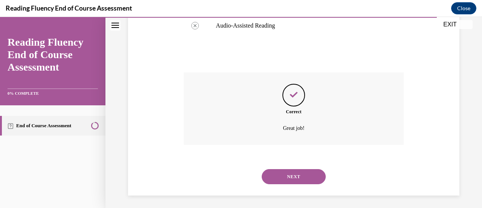
click at [279, 174] on button "NEXT" at bounding box center [294, 176] width 64 height 15
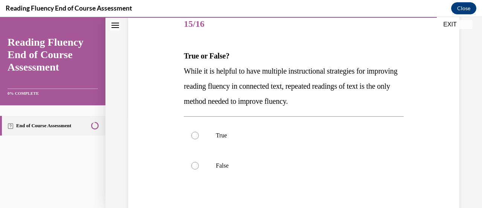
scroll to position [97, 0]
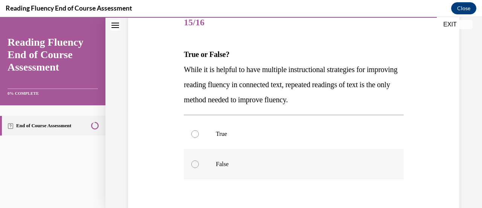
click at [246, 157] on label "False" at bounding box center [294, 164] width 220 height 30
click at [199, 160] on input "False" at bounding box center [195, 164] width 8 height 8
radio input "true"
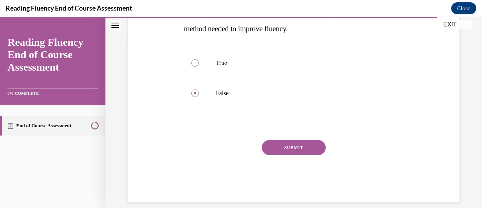
click at [294, 147] on button "SUBMIT" at bounding box center [294, 147] width 64 height 15
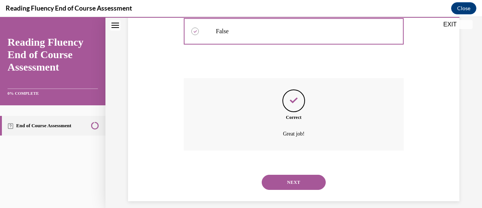
scroll to position [237, 0]
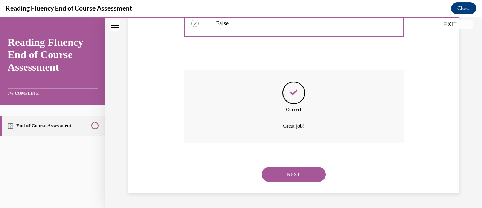
click at [301, 170] on button "NEXT" at bounding box center [294, 173] width 64 height 15
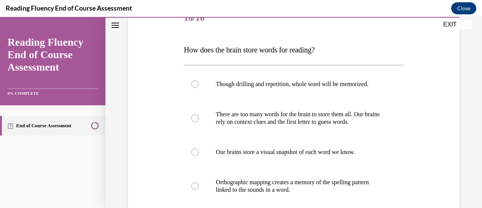
scroll to position [131, 0]
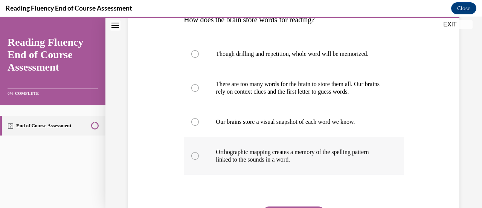
click at [280, 153] on p "Orthographic mapping creates a memory of the spelling pattern linked to the sou…" at bounding box center [300, 155] width 169 height 15
click at [199, 153] on input "Orthographic mapping creates a memory of the spelling pattern linked to the sou…" at bounding box center [195, 156] width 8 height 8
radio input "true"
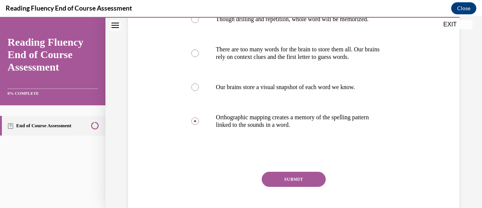
click at [296, 177] on button "SUBMIT" at bounding box center [294, 178] width 64 height 15
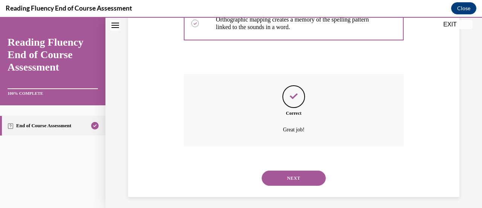
scroll to position [267, 0]
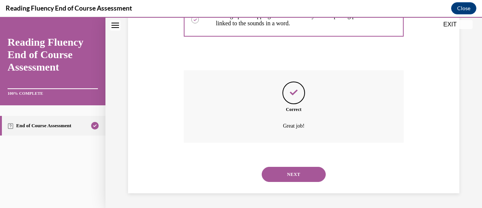
click at [290, 173] on button "NEXT" at bounding box center [294, 173] width 64 height 15
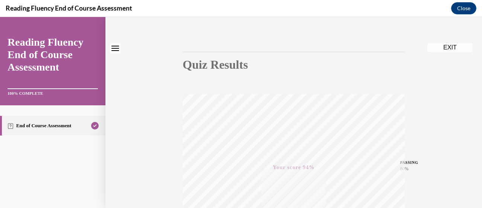
scroll to position [0, 0]
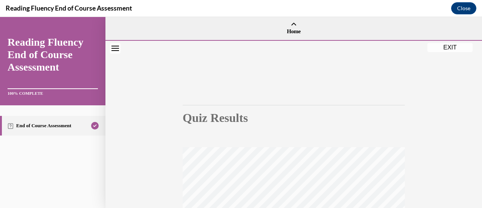
click at [463, 46] on button "EXIT" at bounding box center [450, 47] width 45 height 9
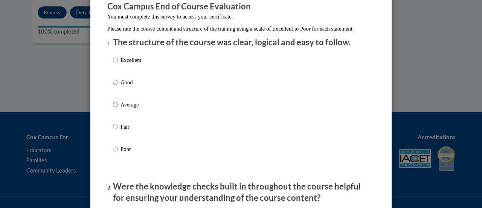
scroll to position [69, 0]
click at [125, 86] on p "Good" at bounding box center [131, 82] width 21 height 8
click at [118, 86] on input "Good" at bounding box center [115, 82] width 5 height 8
radio input "true"
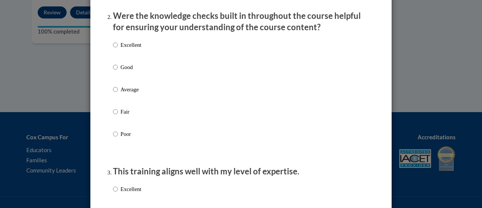
scroll to position [240, 0]
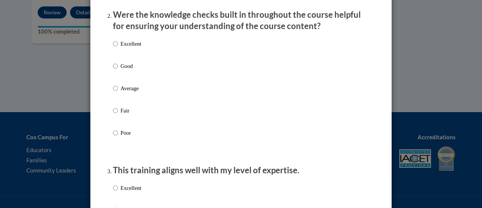
click at [126, 70] on p "Good" at bounding box center [131, 66] width 21 height 8
click at [118, 70] on input "Good" at bounding box center [115, 66] width 5 height 8
radio input "true"
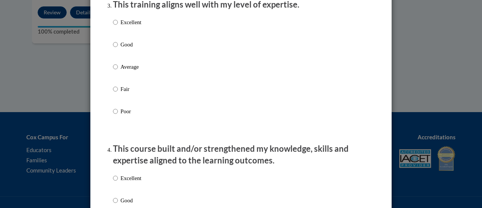
scroll to position [406, 0]
click at [125, 48] on p "Good" at bounding box center [131, 44] width 21 height 8
click at [118, 48] on input "Good" at bounding box center [115, 44] width 5 height 8
radio input "true"
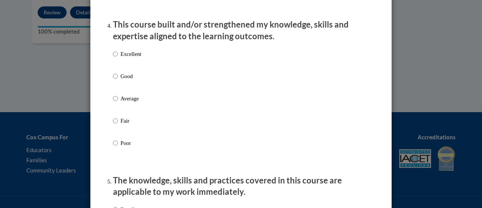
scroll to position [532, 0]
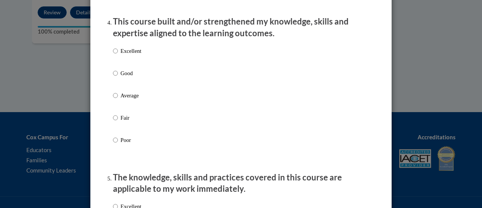
click at [128, 77] on p "Good" at bounding box center [131, 73] width 21 height 8
click at [118, 77] on input "Good" at bounding box center [115, 73] width 5 height 8
radio input "true"
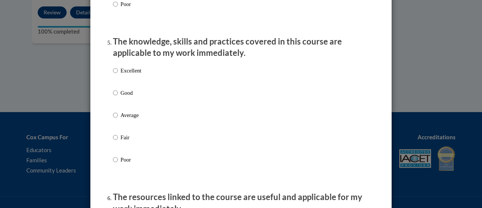
scroll to position [669, 0]
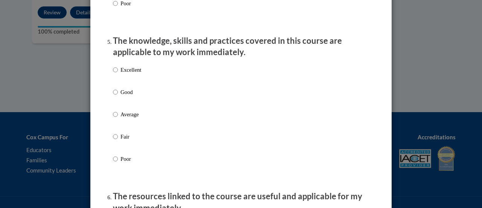
click at [129, 93] on div "Excellent Good Average Fair Poor" at bounding box center [127, 120] width 28 height 117
click at [121, 96] on p "Good" at bounding box center [131, 92] width 21 height 8
click at [118, 96] on input "Good" at bounding box center [115, 92] width 5 height 8
radio input "true"
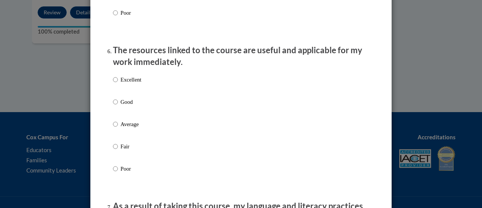
scroll to position [816, 0]
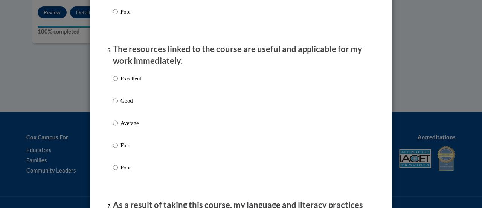
click at [124, 105] on p "Good" at bounding box center [131, 100] width 21 height 8
click at [118, 105] on input "Good" at bounding box center [115, 100] width 5 height 8
radio input "true"
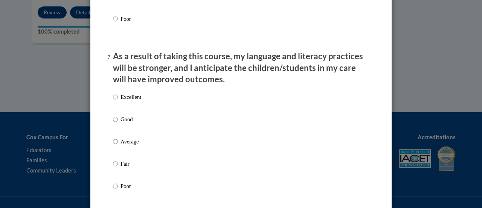
click at [132, 123] on p "Good" at bounding box center [131, 119] width 21 height 8
click at [118, 123] on input "Good" at bounding box center [115, 119] width 5 height 8
radio input "true"
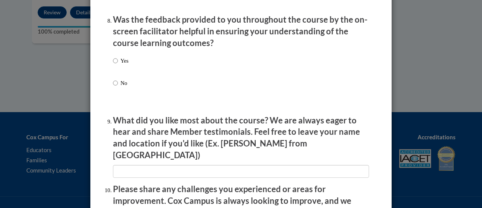
scroll to position [1168, 0]
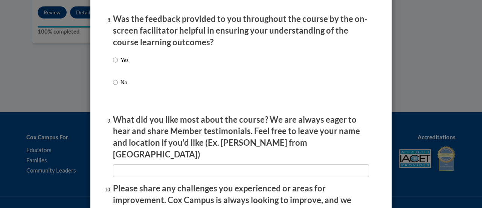
click at [121, 64] on p "Yes" at bounding box center [125, 60] width 8 height 8
click at [118, 64] on input "Yes" at bounding box center [115, 60] width 5 height 8
radio input "true"
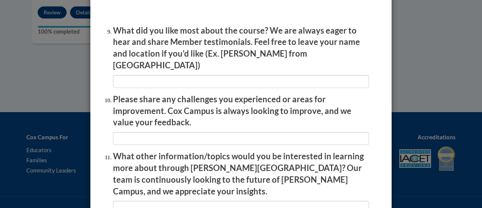
scroll to position [1359, 0]
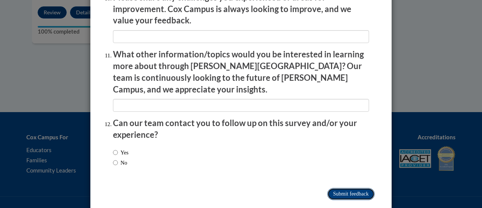
click at [357, 188] on input "Submit feedback" at bounding box center [350, 194] width 47 height 12
